Goal: Navigation & Orientation: Find specific page/section

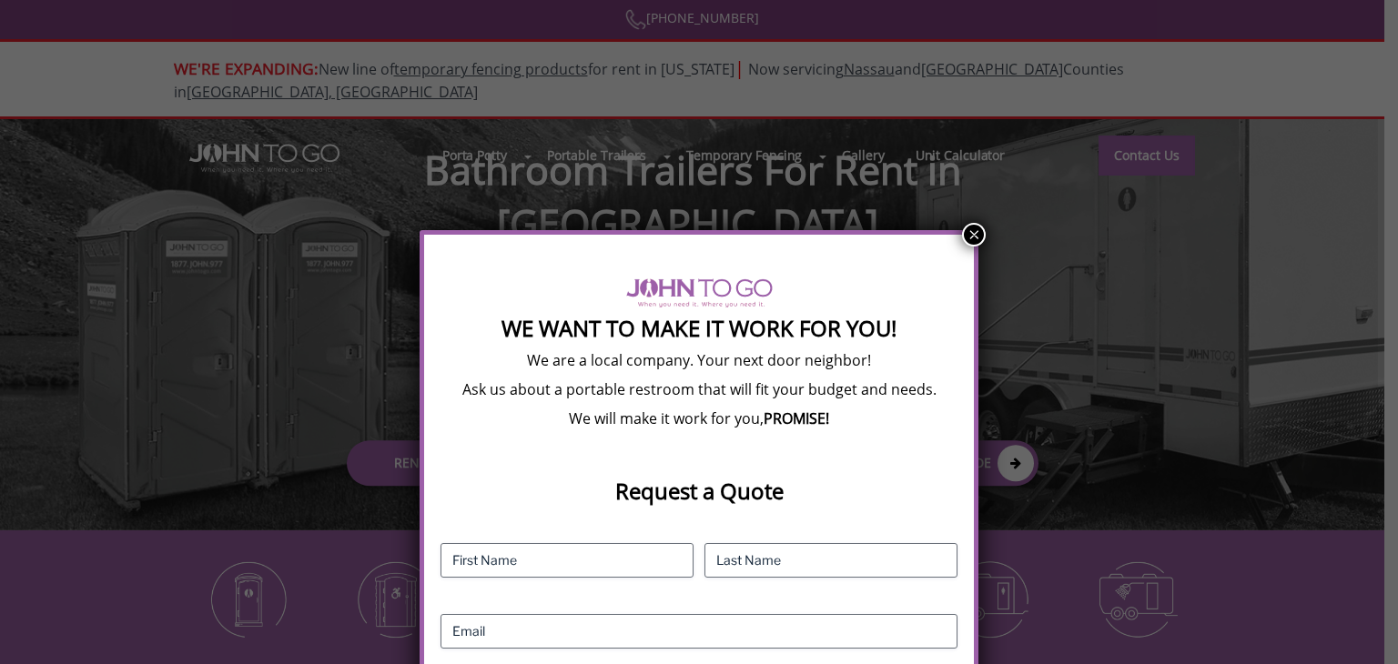
click at [969, 223] on button "×" at bounding box center [974, 235] width 24 height 24
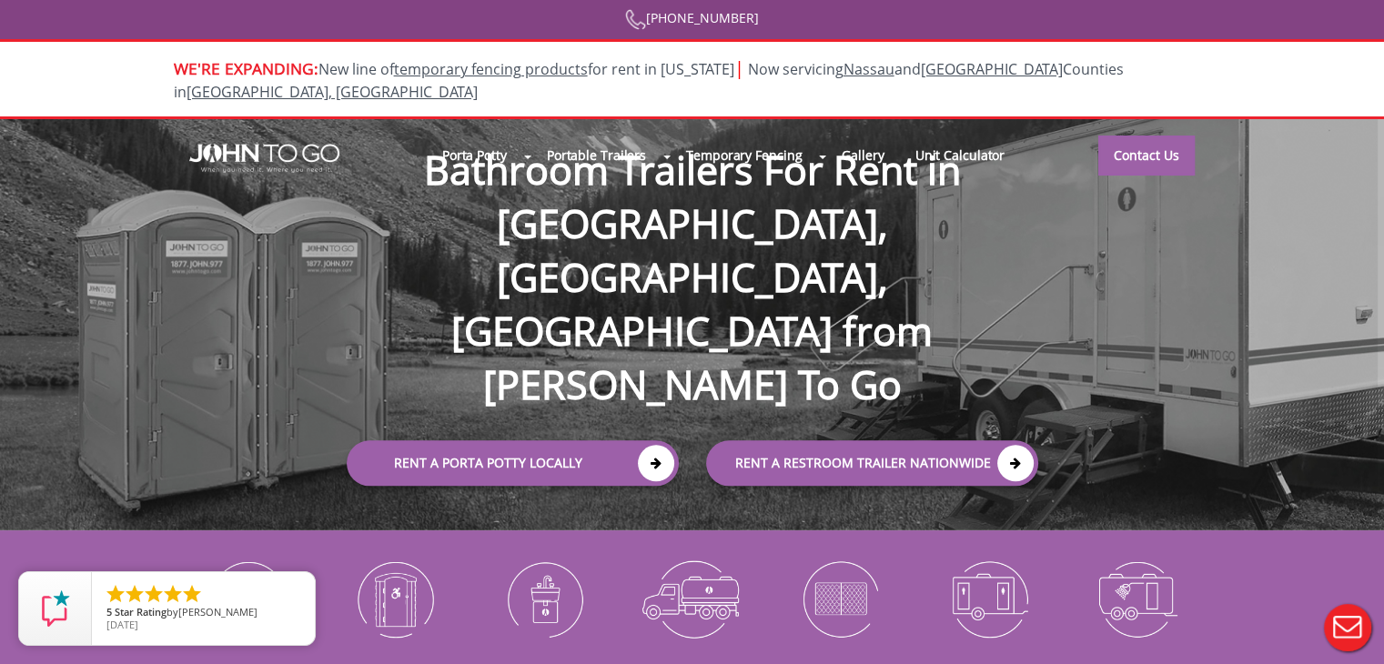
click at [666, 131] on div at bounding box center [692, 332] width 1384 height 664
click at [845, 146] on link "Gallery" at bounding box center [862, 154] width 73 height 39
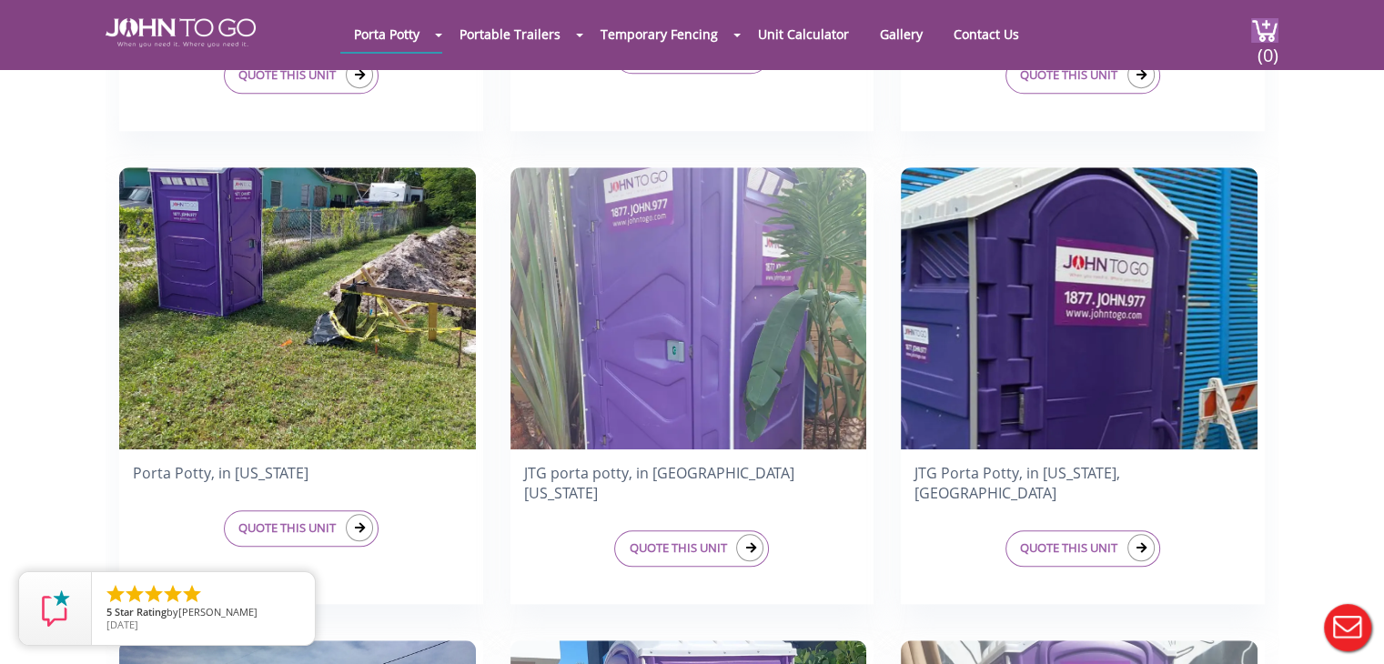
scroll to position [1347, 0]
